Goal: Information Seeking & Learning: Learn about a topic

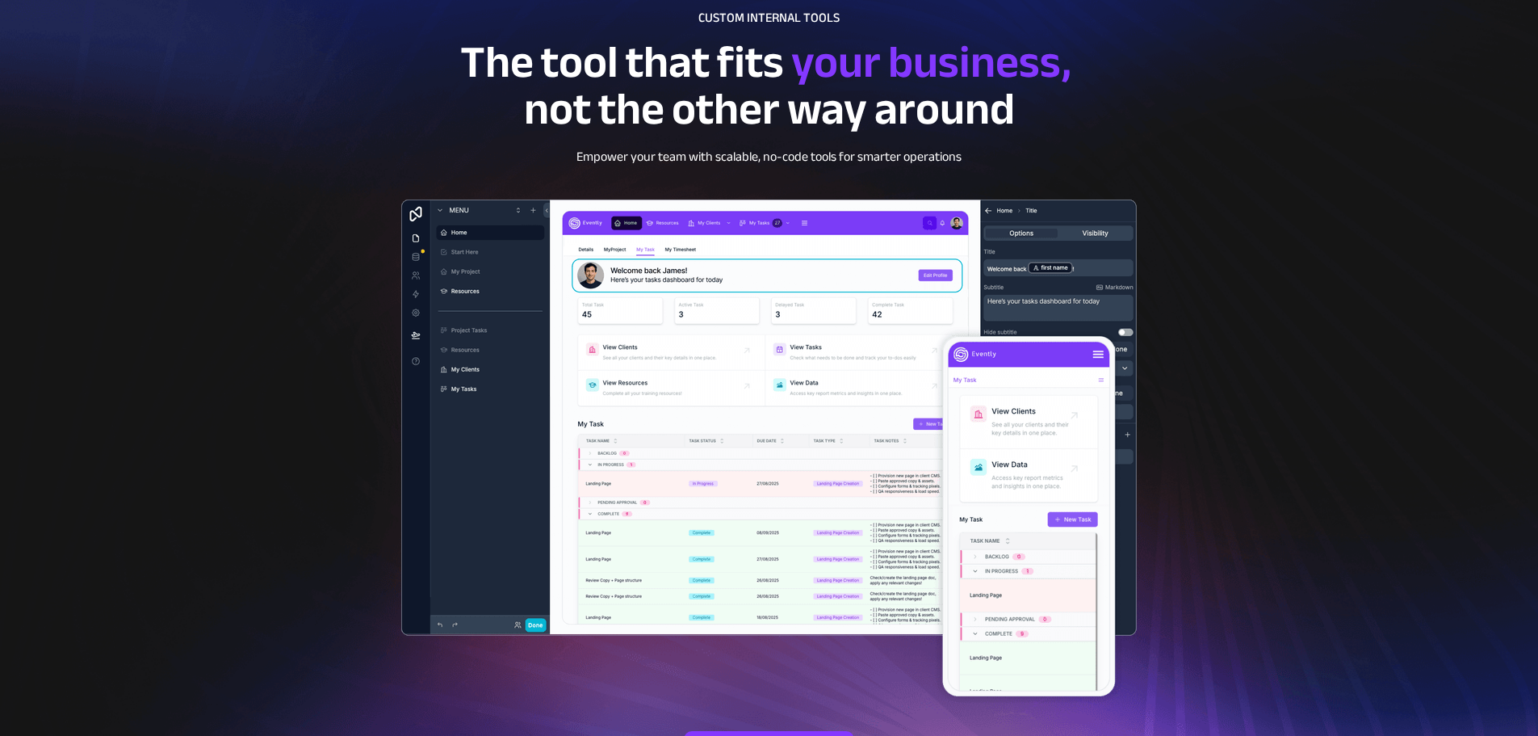
scroll to position [323, 0]
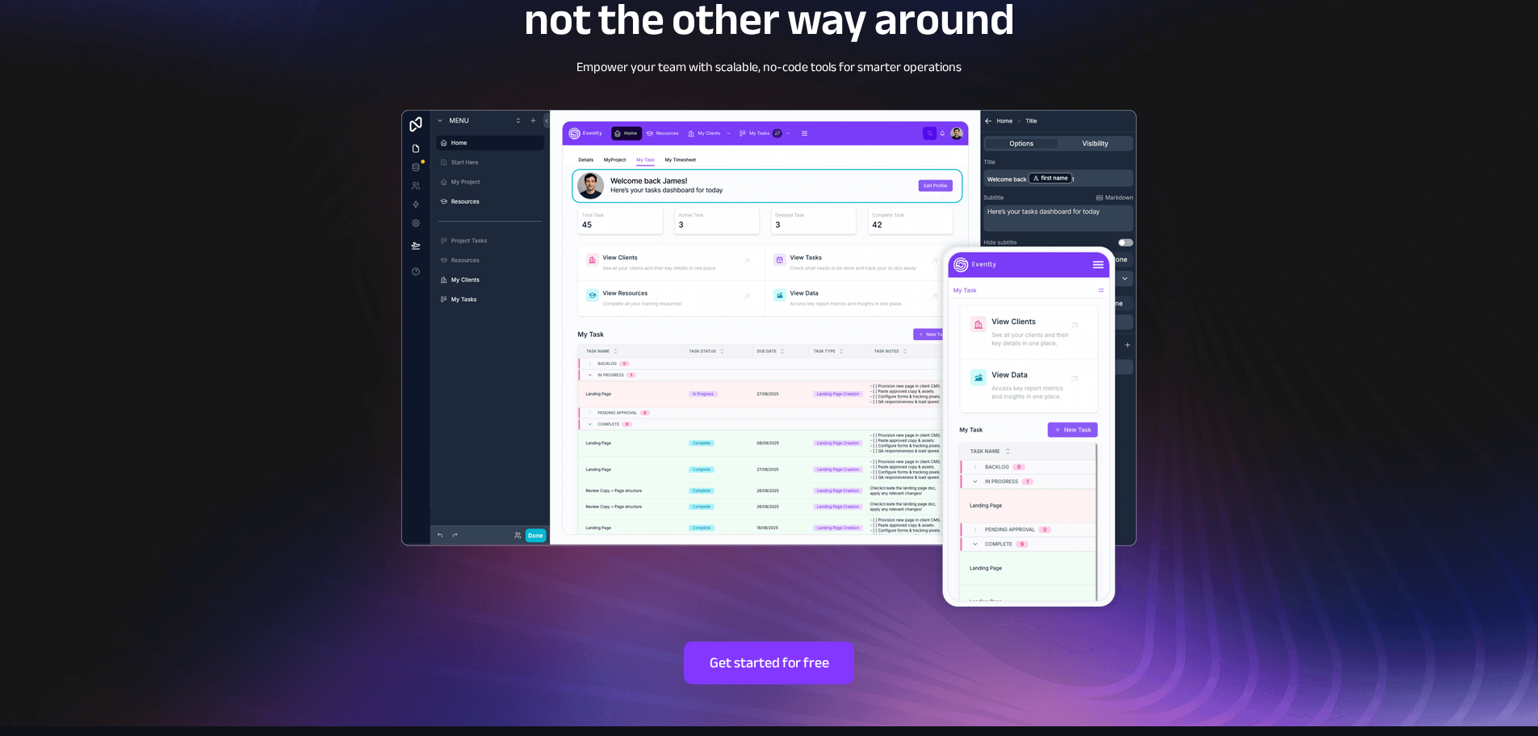
click at [811, 212] on img at bounding box center [768, 358] width 803 height 564
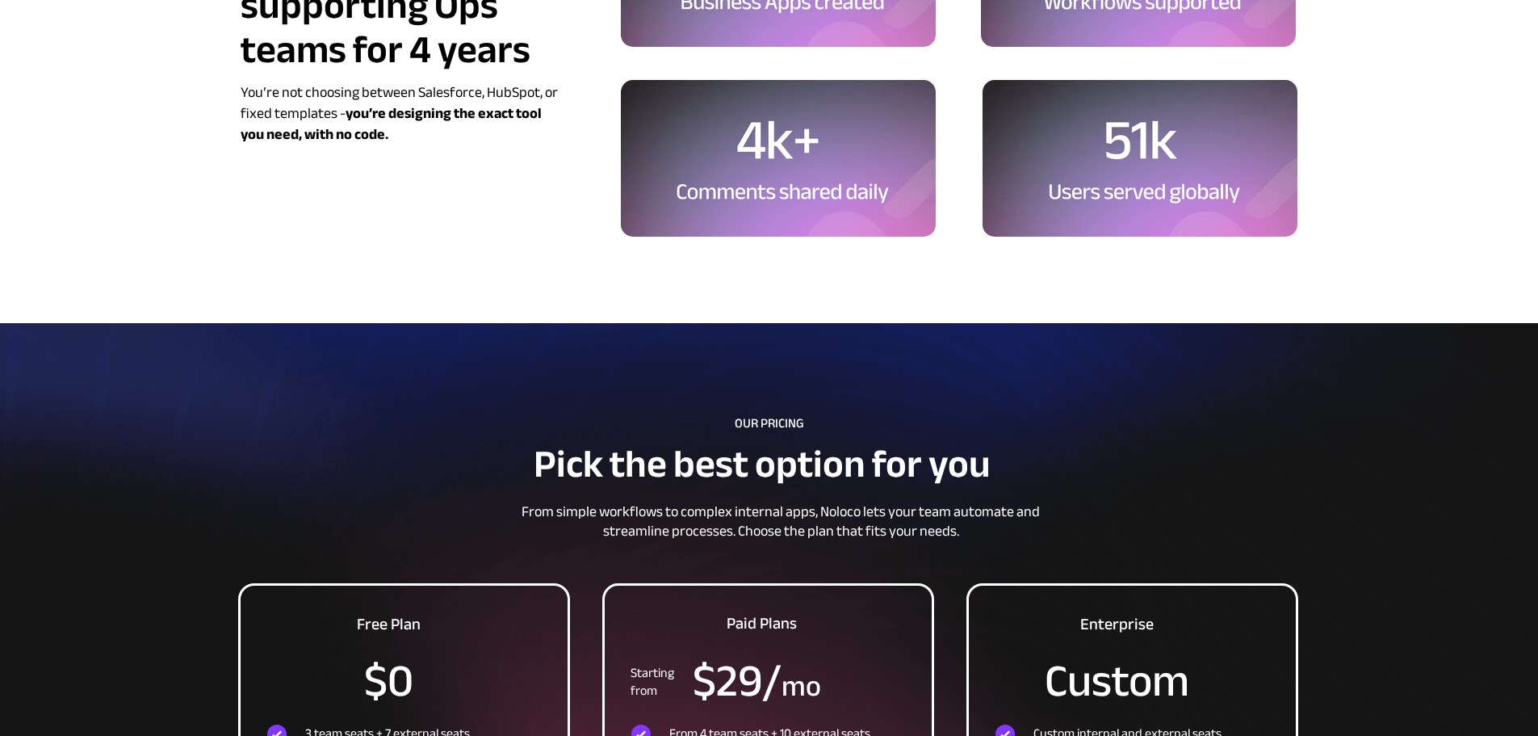
scroll to position [4684, 0]
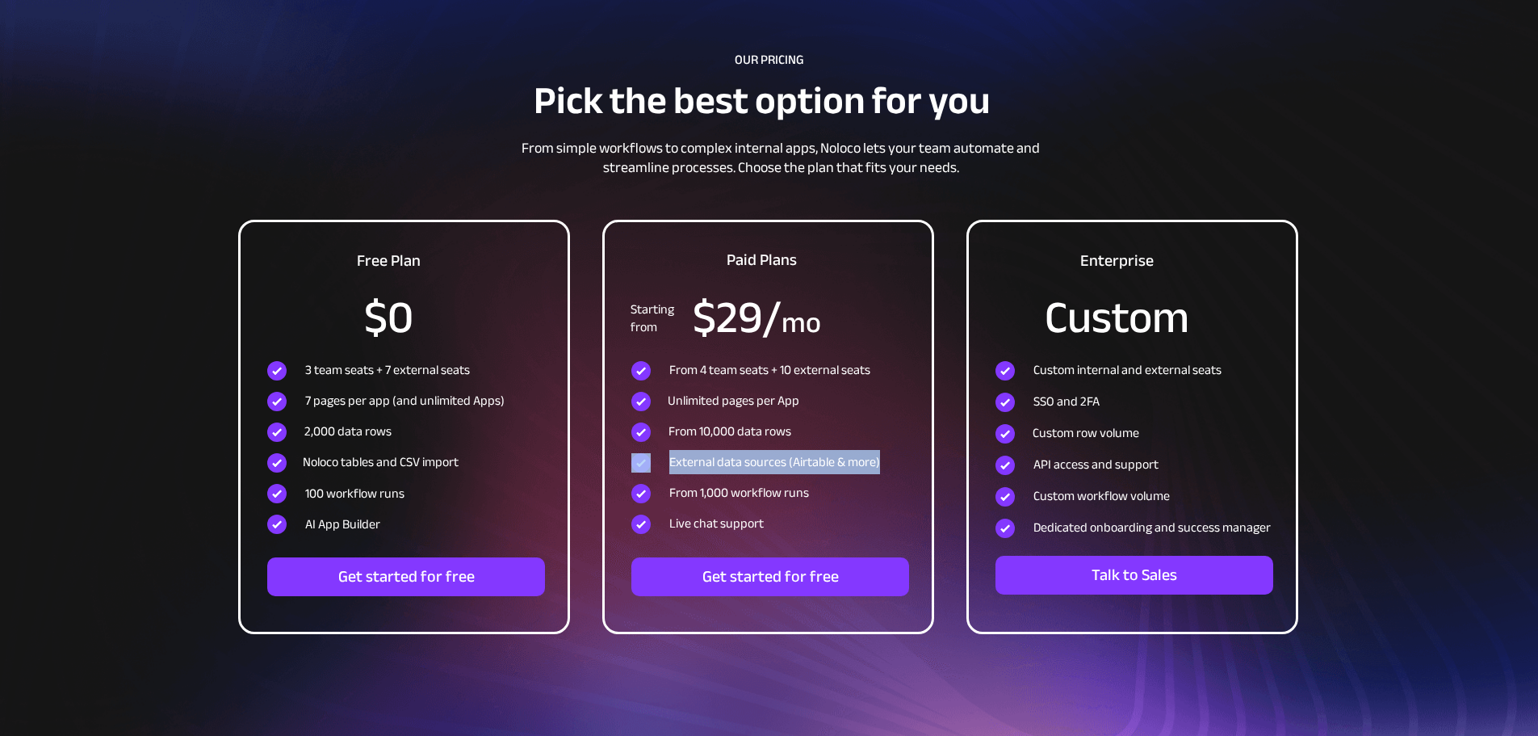
drag, startPoint x: 883, startPoint y: 463, endPoint x: 669, endPoint y: 459, distance: 214.0
click at [669, 459] on div "External data sources (Airtable & more)" at bounding box center [768, 462] width 274 height 19
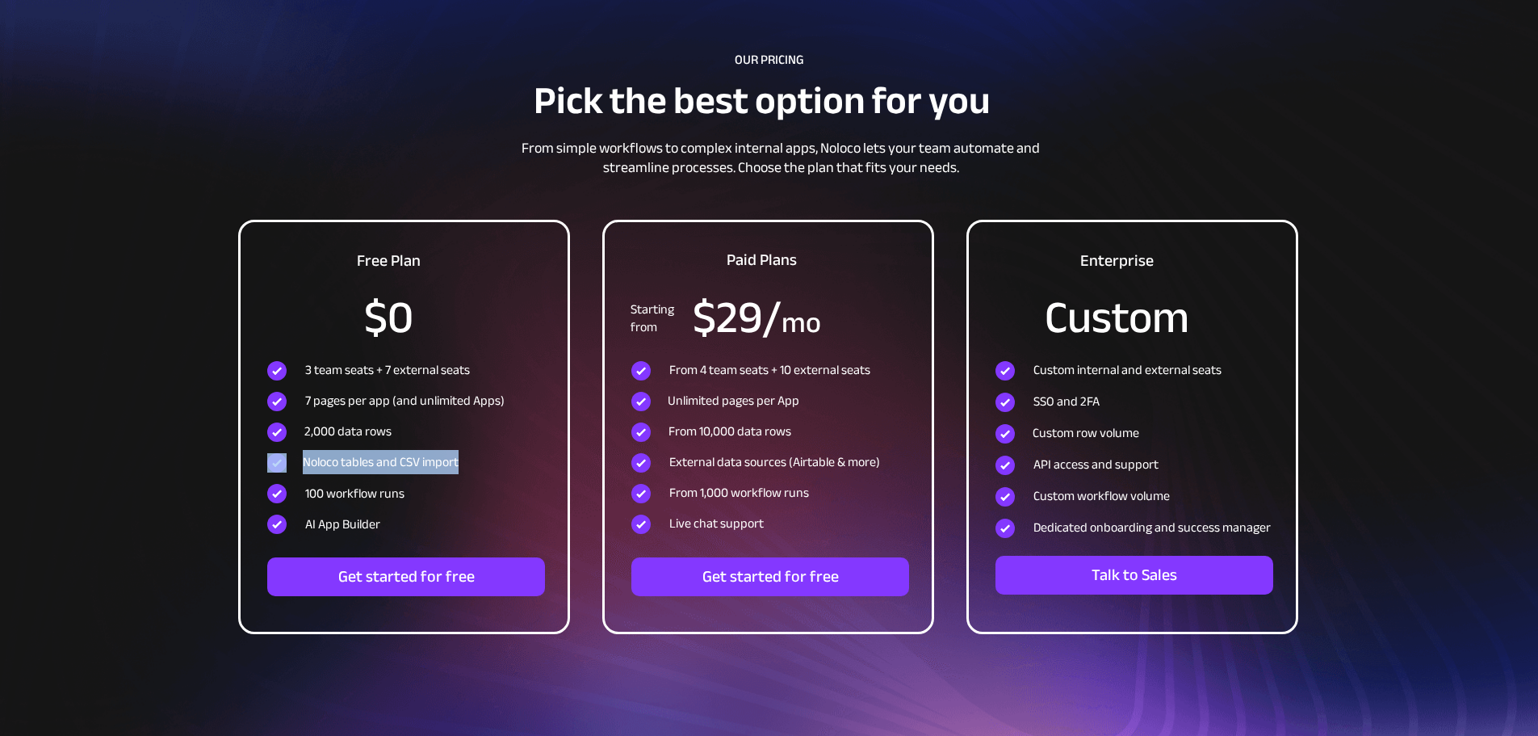
drag, startPoint x: 475, startPoint y: 464, endPoint x: 292, endPoint y: 463, distance: 182.5
click at [292, 463] on div "Noloco tables and CSV import" at bounding box center [404, 462] width 274 height 19
drag, startPoint x: 426, startPoint y: 498, endPoint x: 298, endPoint y: 493, distance: 127.7
click at [298, 493] on div "100 workflow runs" at bounding box center [402, 493] width 271 height 19
drag, startPoint x: 396, startPoint y: 522, endPoint x: 312, endPoint y: 514, distance: 84.4
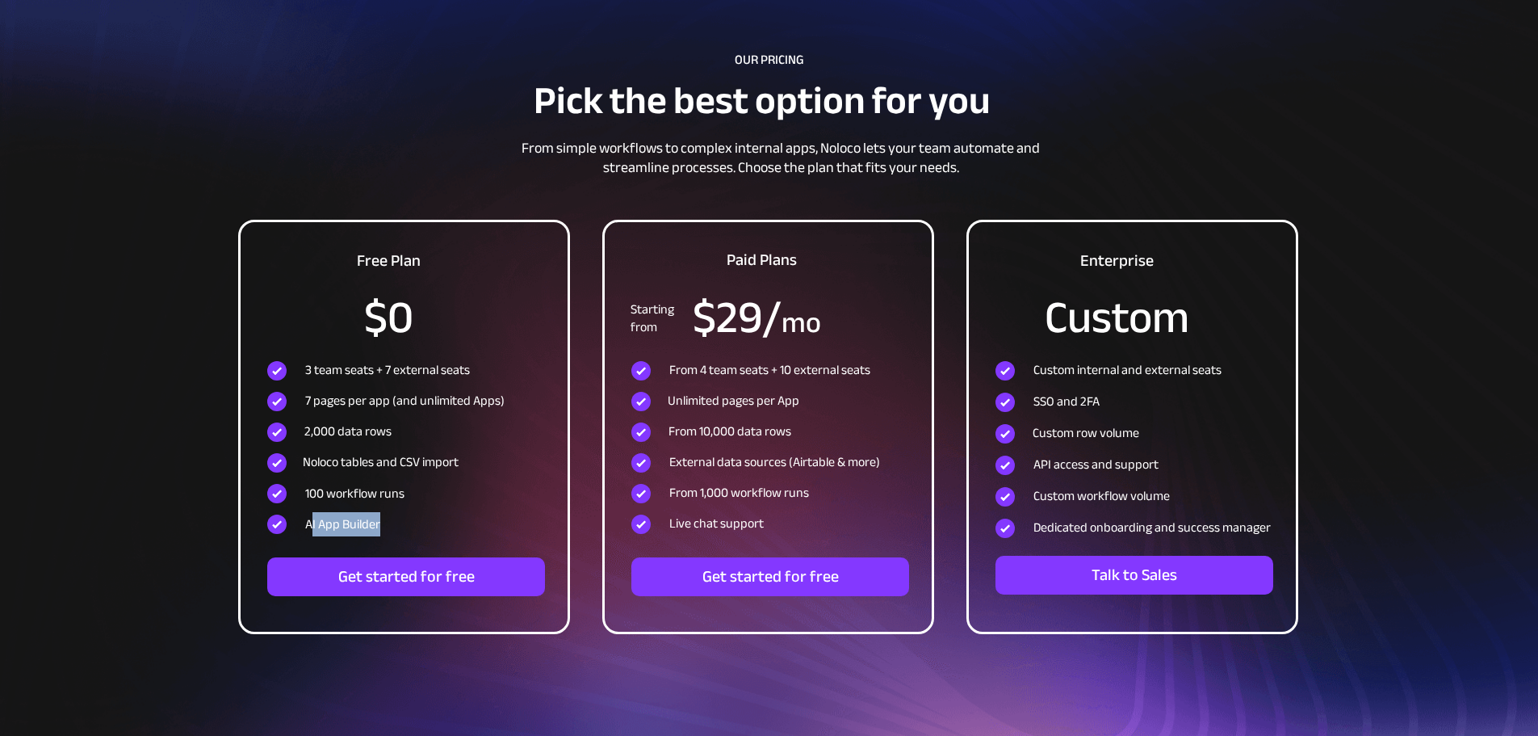
click at [312, 515] on p "AI App Builder" at bounding box center [407, 524] width 205 height 18
drag, startPoint x: 810, startPoint y: 490, endPoint x: 667, endPoint y: 493, distance: 143.0
click at [667, 493] on div "From 1,000 workflow runs" at bounding box center [766, 493] width 271 height 19
drag, startPoint x: 776, startPoint y: 524, endPoint x: 669, endPoint y: 523, distance: 106.6
click at [669, 523] on p "Live chat support" at bounding box center [771, 523] width 205 height 18
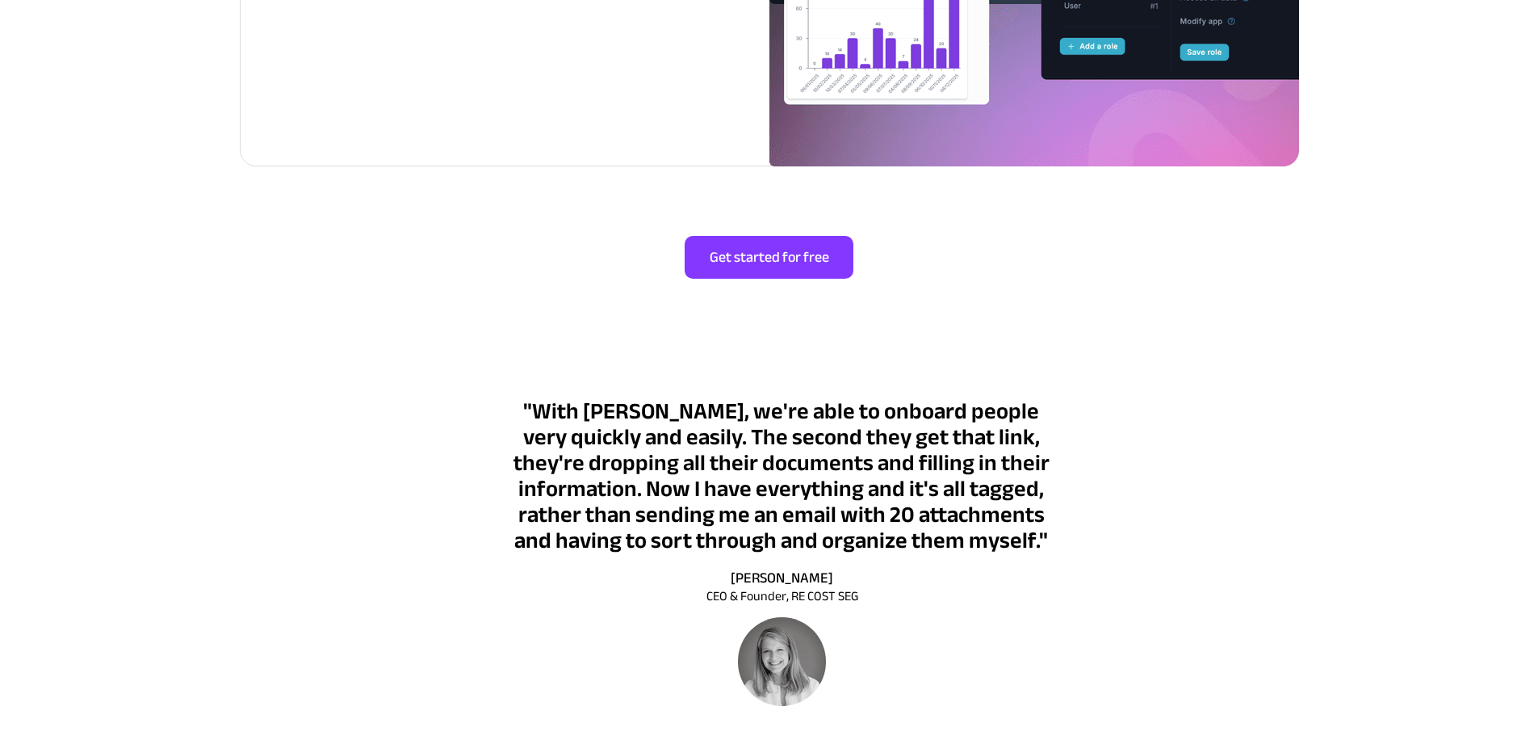
scroll to position [3149, 0]
